Goal: Navigation & Orientation: Find specific page/section

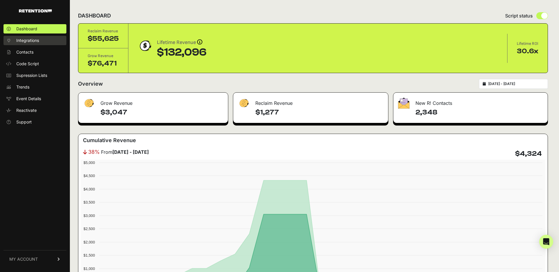
click at [42, 39] on link "Integrations" at bounding box center [34, 40] width 63 height 9
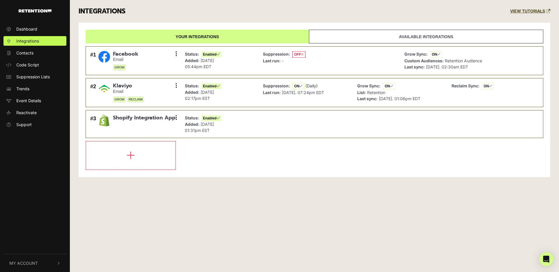
click at [254, 1] on div "INTEGRATIONS VIEW TUTORIALS" at bounding box center [314, 11] width 480 height 23
